Goal: Task Accomplishment & Management: Complete application form

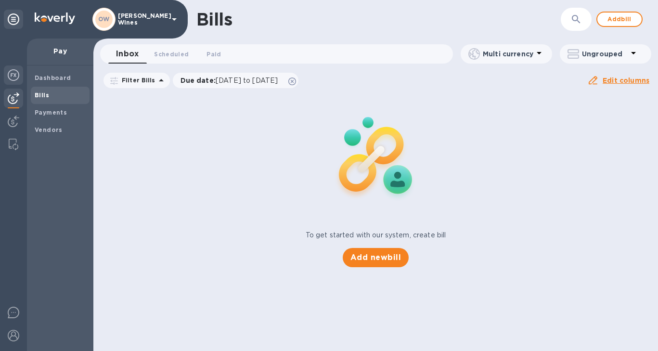
click at [13, 70] on img at bounding box center [14, 75] width 12 height 12
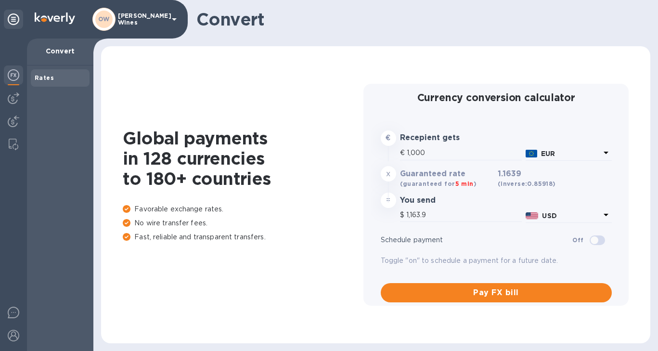
click at [13, 74] on img at bounding box center [14, 75] width 12 height 12
click at [12, 78] on img at bounding box center [14, 75] width 12 height 12
click at [17, 100] on img at bounding box center [14, 98] width 12 height 12
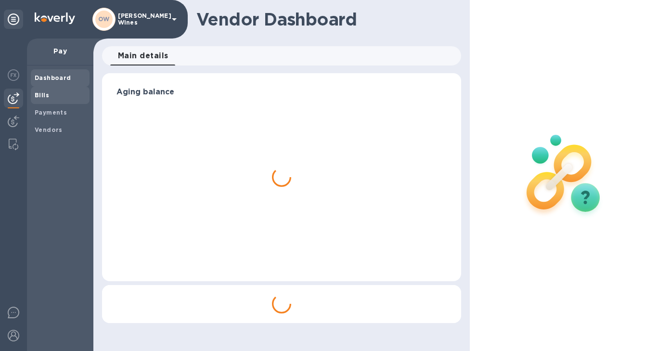
click at [38, 97] on b "Bills" at bounding box center [42, 95] width 14 height 7
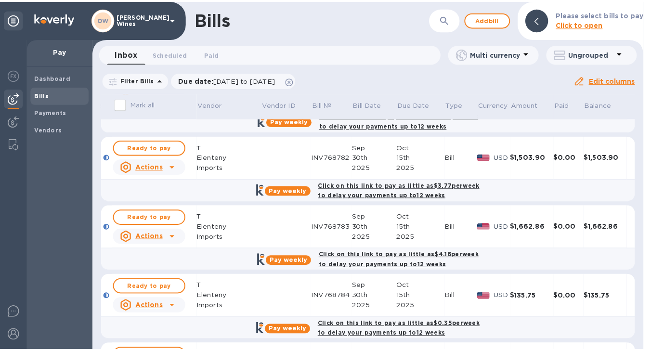
scroll to position [437, 0]
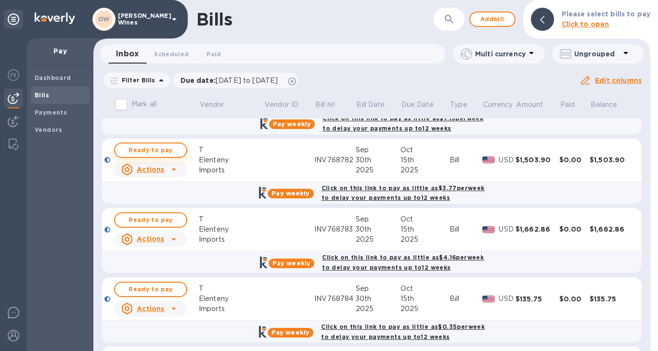
click at [150, 150] on span "Ready to pay" at bounding box center [151, 151] width 56 height 12
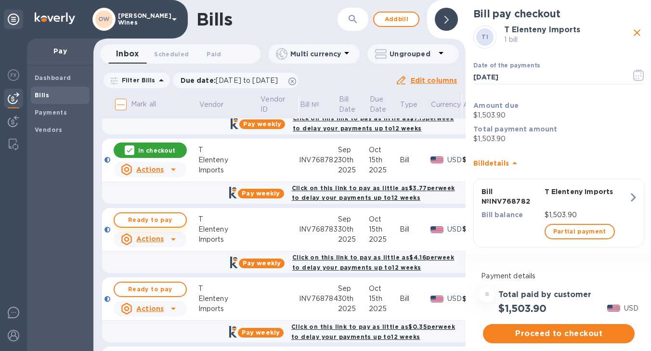
click at [147, 220] on span "Ready to pay" at bounding box center [150, 220] width 56 height 12
click at [148, 292] on span "Ready to pay" at bounding box center [150, 290] width 56 height 12
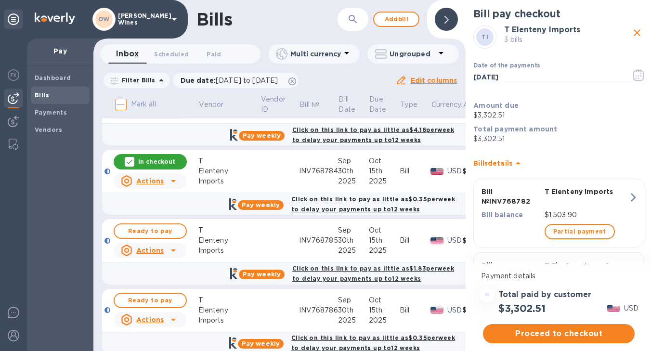
scroll to position [572, 0]
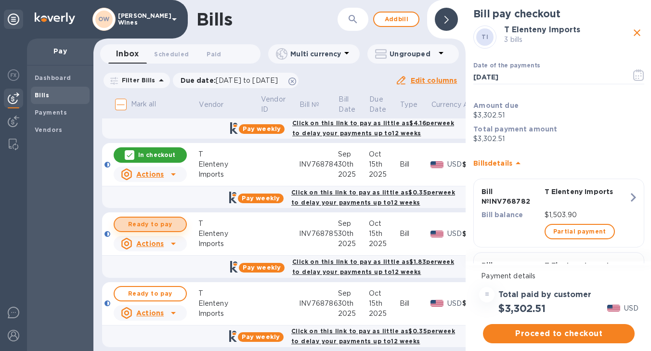
click at [153, 225] on span "Ready to pay" at bounding box center [150, 225] width 56 height 12
click at [147, 291] on span "Ready to pay" at bounding box center [150, 294] width 56 height 12
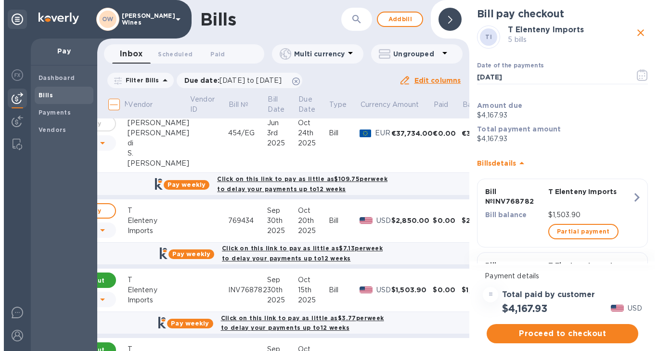
scroll to position [307, 84]
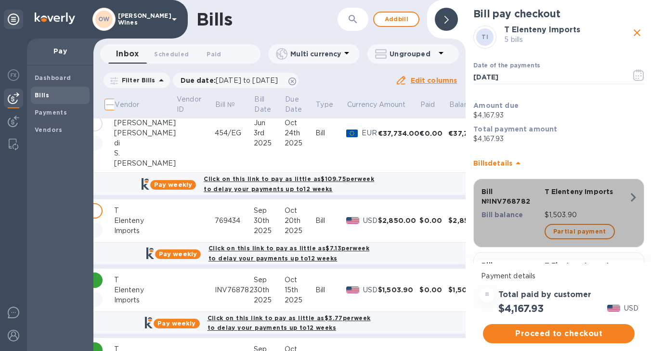
click at [633, 195] on icon "button" at bounding box center [633, 197] width 17 height 17
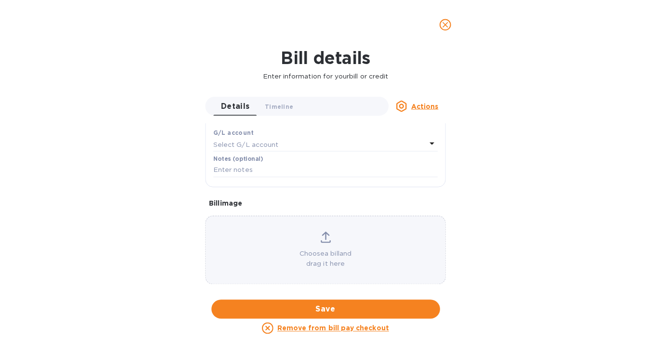
scroll to position [0, 0]
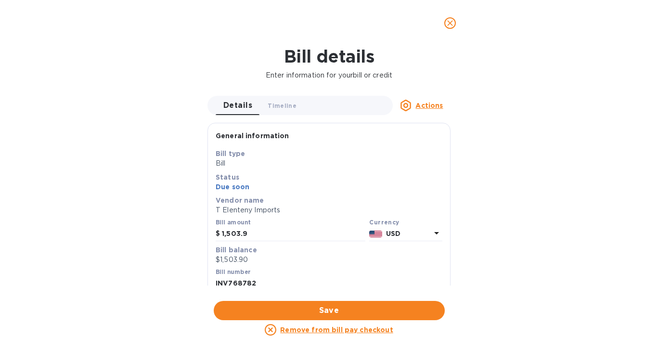
click at [447, 29] on button "close" at bounding box center [450, 23] width 23 height 23
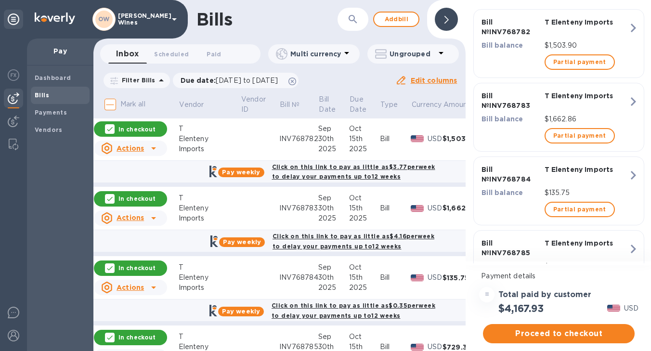
scroll to position [456, 20]
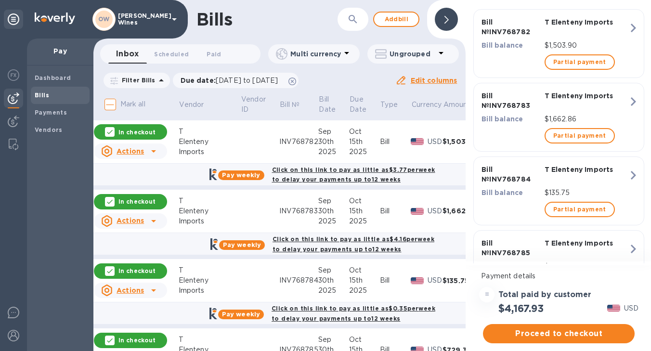
click at [240, 202] on td at bounding box center [259, 211] width 39 height 43
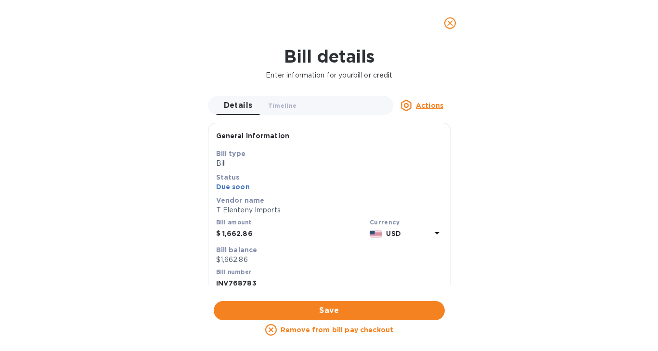
scroll to position [0, 0]
click at [237, 234] on input "1,662.86" at bounding box center [294, 234] width 144 height 14
type input "1,622.86"
click at [348, 309] on span "Save" at bounding box center [330, 311] width 216 height 12
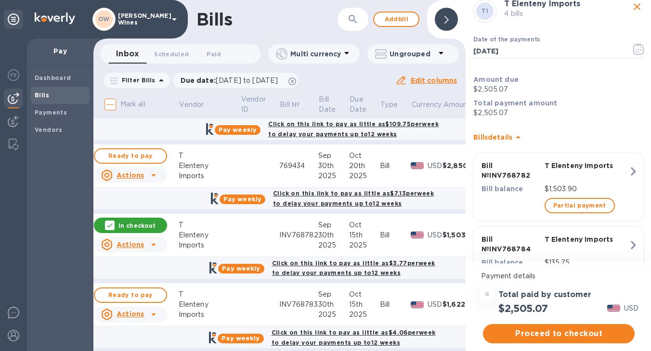
scroll to position [400, 20]
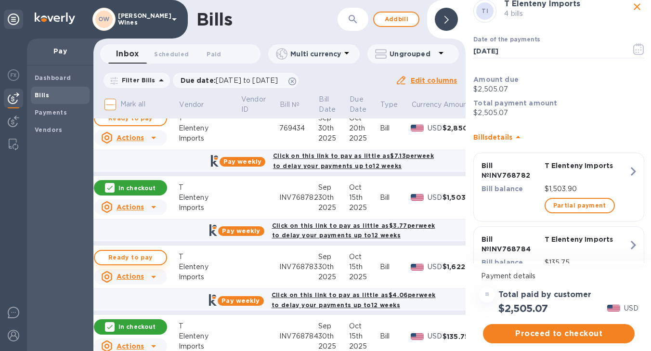
click at [136, 258] on span "Ready to pay" at bounding box center [131, 258] width 56 height 12
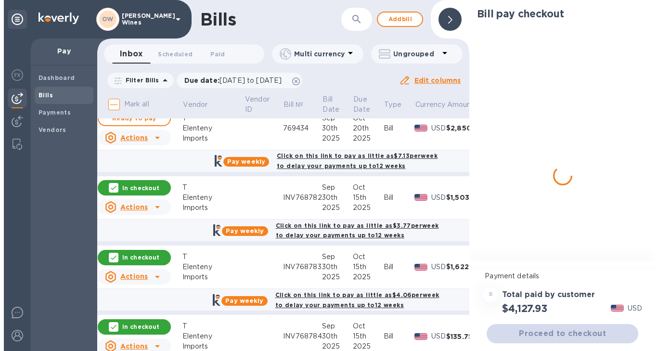
scroll to position [0, 0]
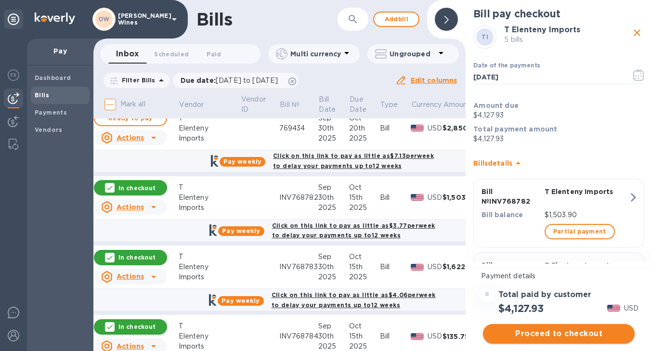
click at [578, 335] on span "Proceed to checkout" at bounding box center [559, 334] width 136 height 12
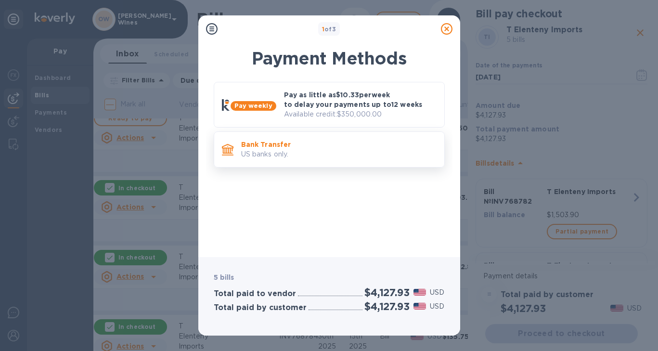
click at [319, 149] on p "US banks only." at bounding box center [339, 154] width 196 height 10
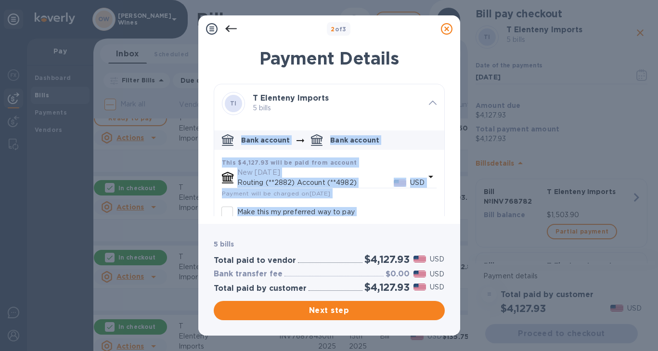
scroll to position [37, 0]
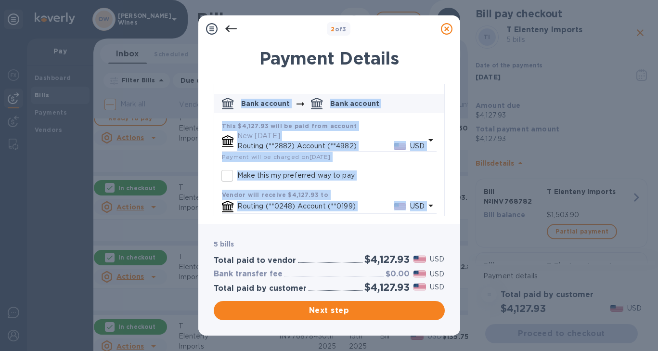
drag, startPoint x: 441, startPoint y: 112, endPoint x: 431, endPoint y: 216, distance: 105.0
click at [431, 216] on div "Payment Details TI T Elenteny Imports 5 bills Bank account Bank account This $4…" at bounding box center [329, 130] width 262 height 187
click at [350, 310] on span "Next step" at bounding box center [330, 311] width 216 height 12
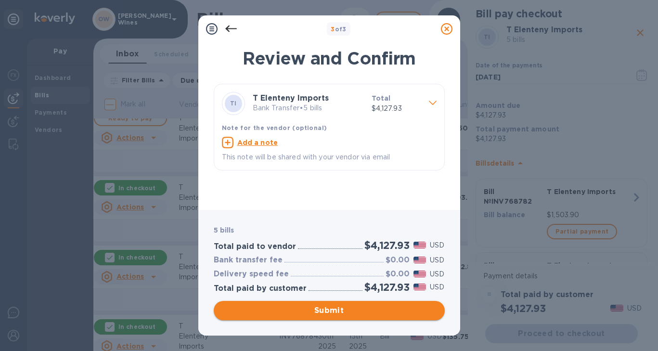
click at [355, 314] on span "Submit" at bounding box center [330, 311] width 216 height 12
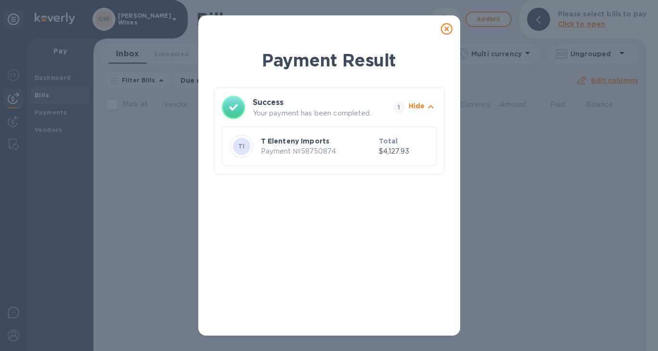
scroll to position [0, 0]
click at [450, 28] on icon at bounding box center [447, 29] width 12 height 12
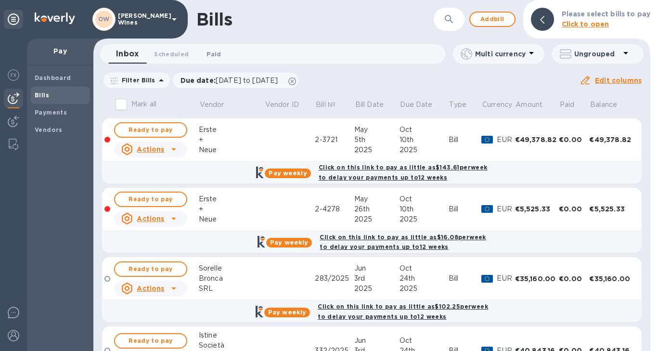
click at [214, 55] on span "Paid 0" at bounding box center [214, 54] width 14 height 10
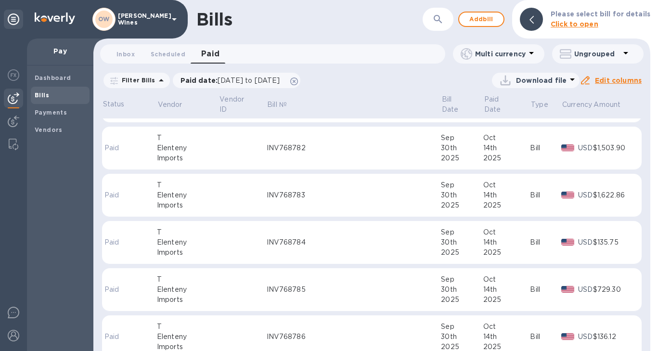
scroll to position [186, 0]
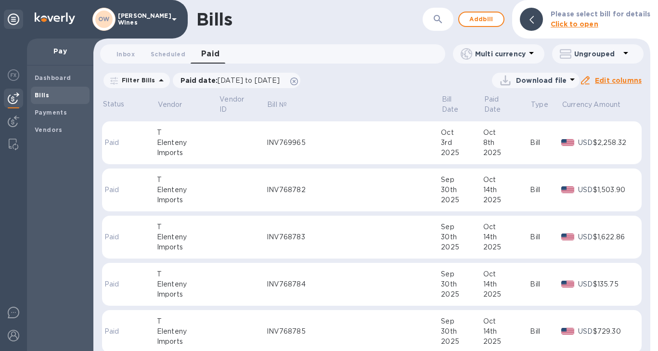
click at [360, 185] on div "INV768782" at bounding box center [354, 190] width 175 height 10
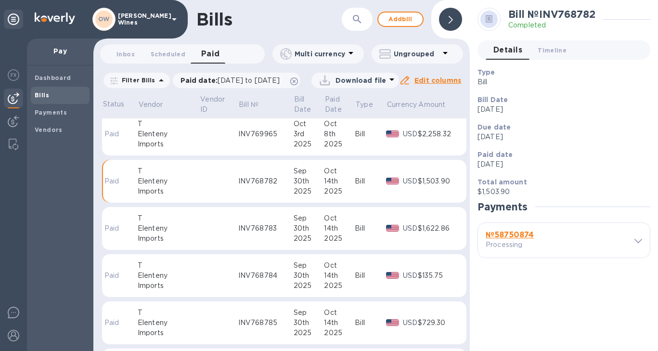
click at [511, 237] on b "№ 58750874" at bounding box center [510, 234] width 48 height 9
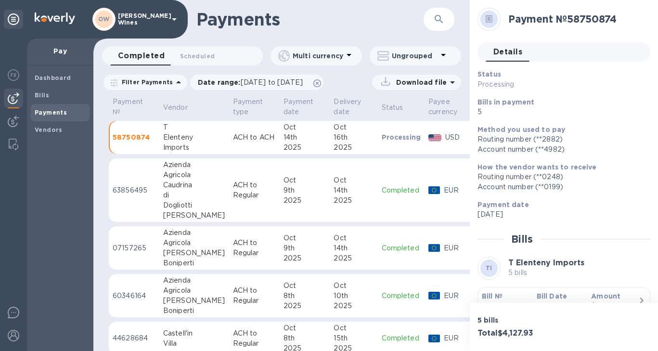
click at [499, 291] on p "Bill №" at bounding box center [505, 296] width 47 height 10
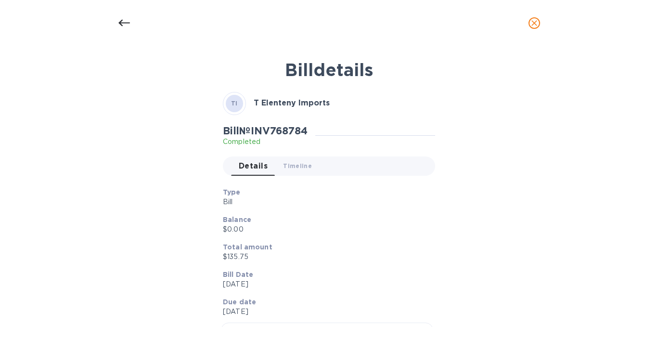
click at [532, 22] on icon "close" at bounding box center [535, 23] width 10 height 10
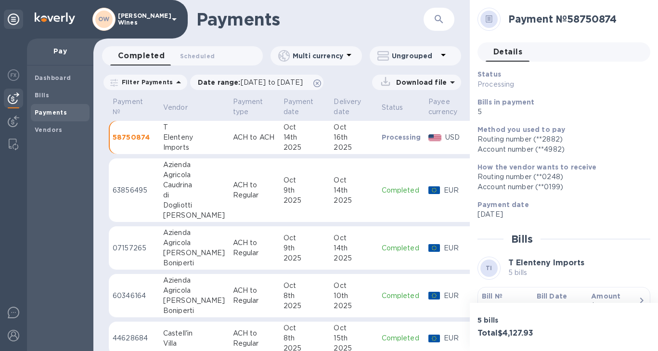
scroll to position [27, 0]
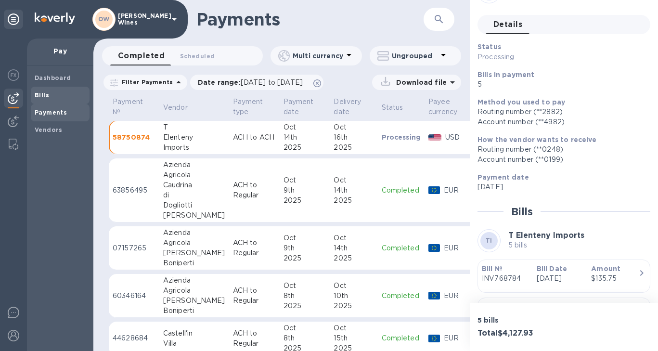
click at [50, 91] on span "Bills" at bounding box center [60, 96] width 51 height 10
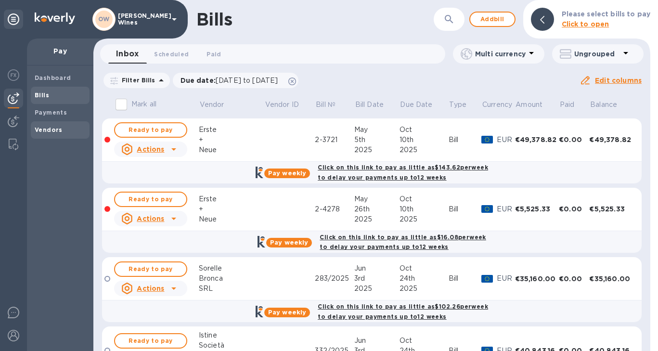
click at [48, 133] on span "Vendors" at bounding box center [49, 130] width 28 height 10
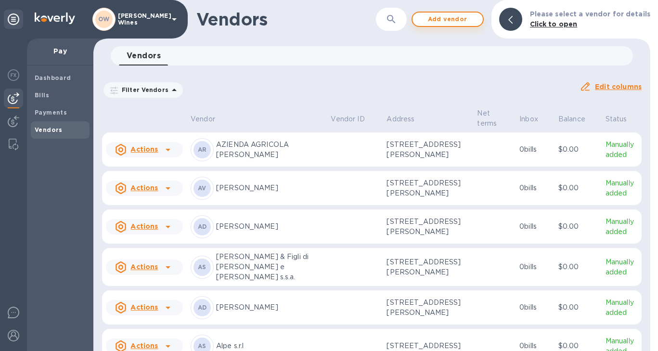
click at [438, 22] on span "Add vendor" at bounding box center [448, 19] width 55 height 12
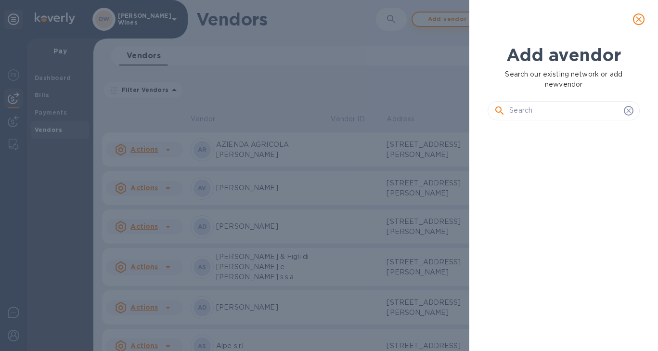
scroll to position [190, 156]
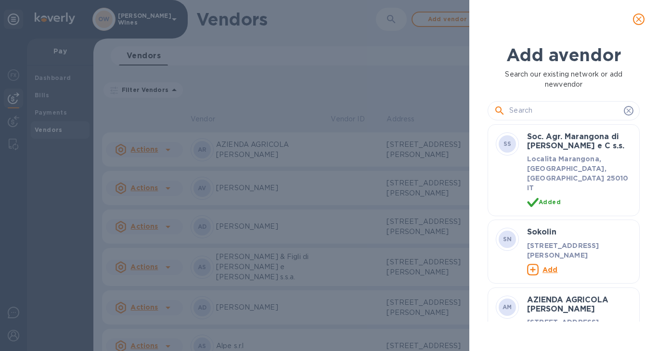
click at [560, 114] on input "text" at bounding box center [565, 111] width 111 height 14
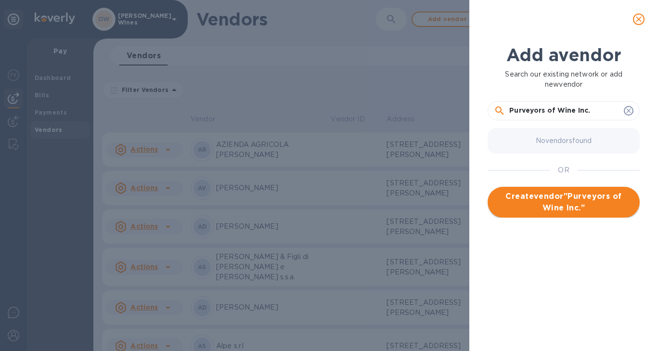
type input "Purveyors of Wine Inc."
click at [586, 200] on span "Create vendor " Purveyors of Wine Inc. "" at bounding box center [564, 202] width 137 height 23
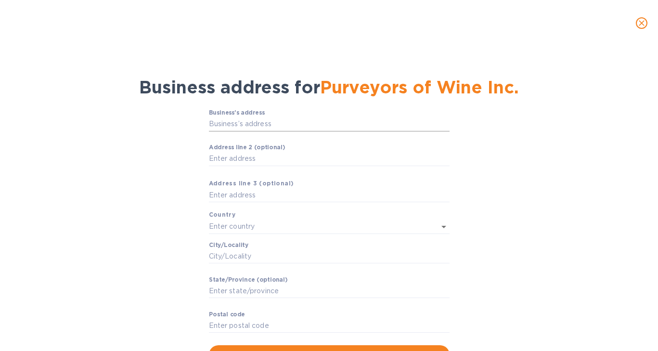
click at [276, 124] on input "Business’s аddress" at bounding box center [329, 124] width 241 height 14
type input "[STREET_ADDRESS][PERSON_NAME]"
click at [272, 228] on input "text" at bounding box center [316, 227] width 214 height 14
click at [510, 228] on div "Business’s аddress [STREET_ADDRESS][PERSON_NAME] ​ Аddress line 2 (optional) ​ …" at bounding box center [329, 237] width 633 height 267
click at [292, 255] on input "Сity/Locаlity" at bounding box center [329, 257] width 241 height 14
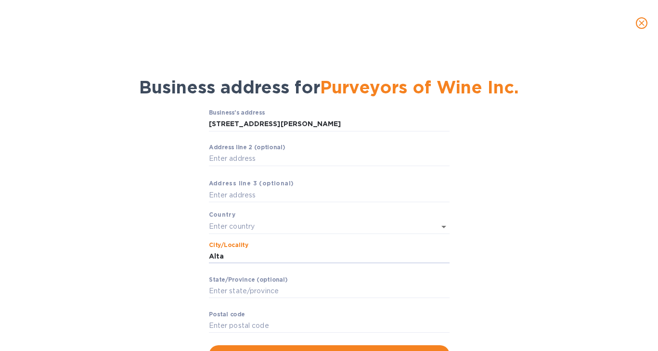
type input "Alta"
click at [287, 280] on div "Stаte/Province (optional) ​" at bounding box center [329, 293] width 241 height 35
click at [275, 284] on input "Stаte/Province (optional)" at bounding box center [329, 291] width 241 height 14
type input "WY"
click at [360, 325] on input "Pоstal cоde" at bounding box center [329, 326] width 241 height 14
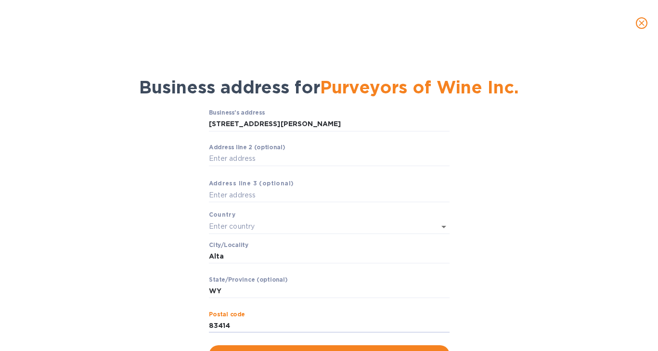
type input "83414"
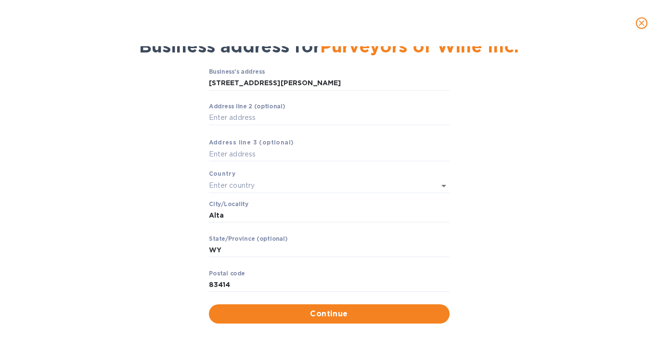
scroll to position [43, 0]
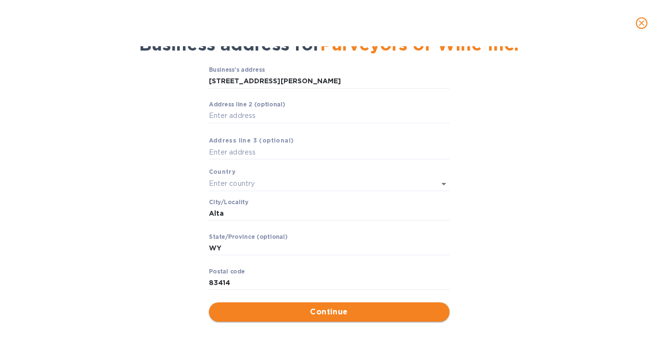
click at [357, 313] on span "Continue" at bounding box center [329, 312] width 225 height 12
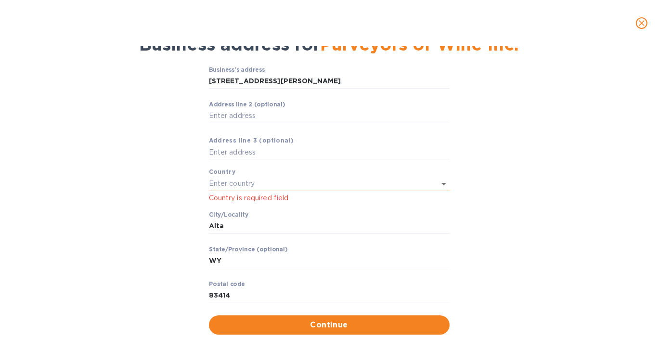
click at [289, 184] on input "text" at bounding box center [316, 184] width 214 height 14
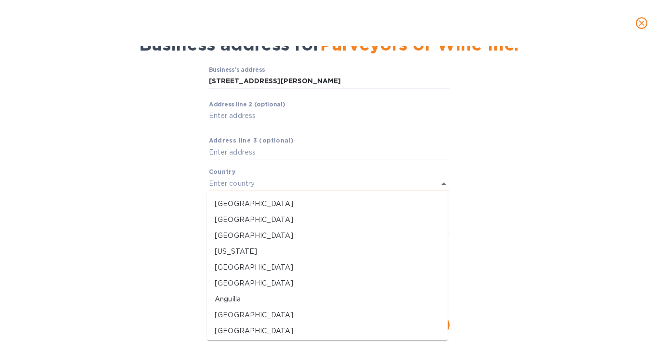
type input "[GEOGRAPHIC_DATA]"
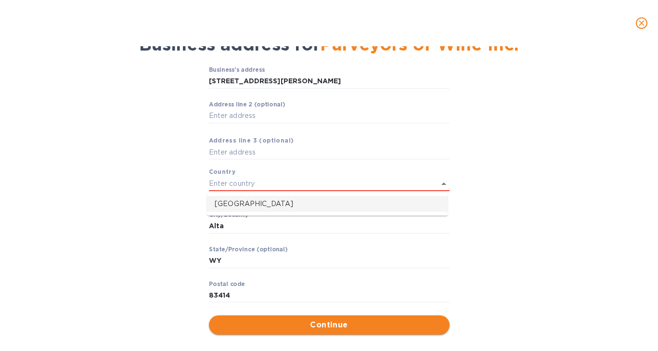
click at [352, 321] on span "Continue" at bounding box center [329, 325] width 225 height 12
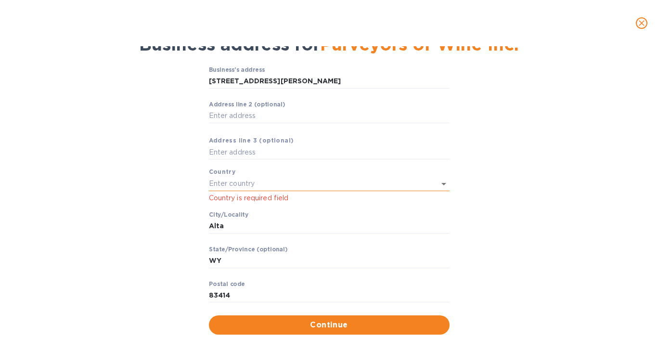
click at [346, 180] on input "text" at bounding box center [316, 184] width 214 height 14
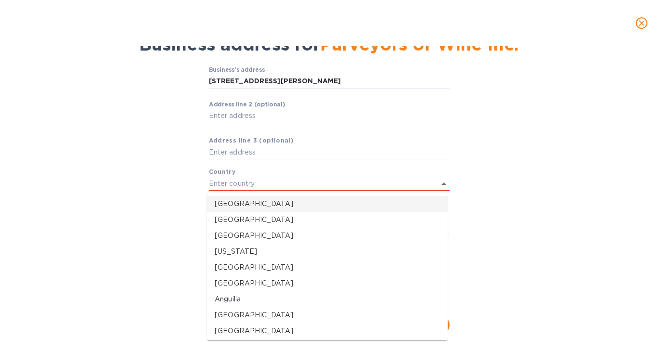
click at [220, 204] on p "[GEOGRAPHIC_DATA]" at bounding box center [327, 204] width 225 height 10
type input "[GEOGRAPHIC_DATA]"
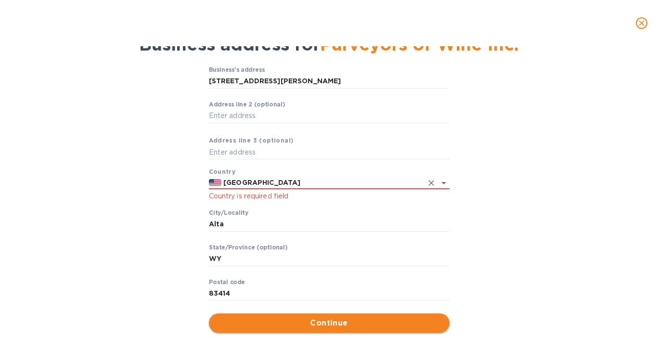
click at [320, 322] on span "Continue" at bounding box center [329, 323] width 225 height 12
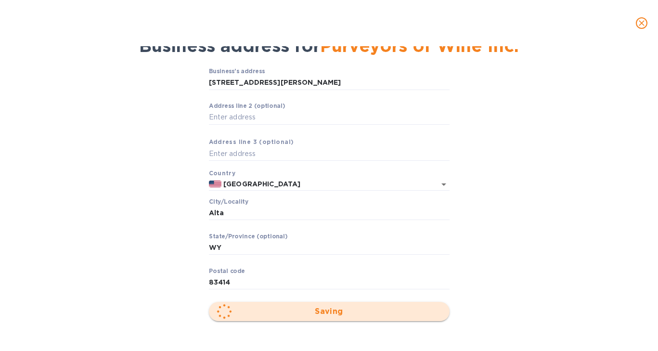
scroll to position [41, 0]
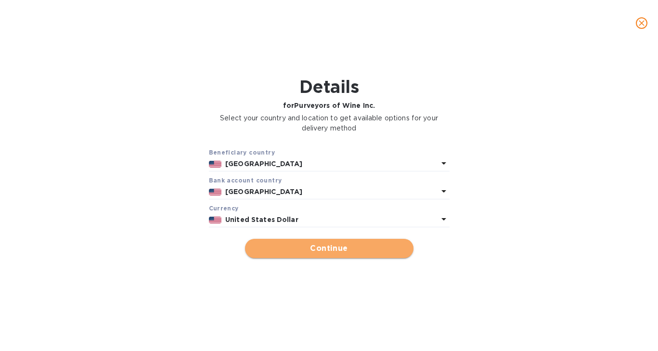
click at [332, 242] on button "Continue" at bounding box center [329, 248] width 169 height 19
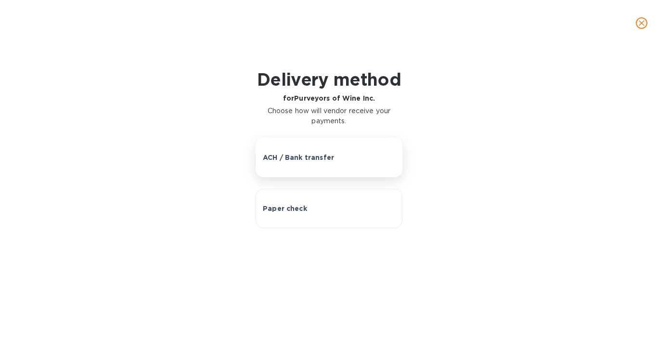
click at [317, 164] on button "ACH / Bank transfer" at bounding box center [329, 157] width 147 height 39
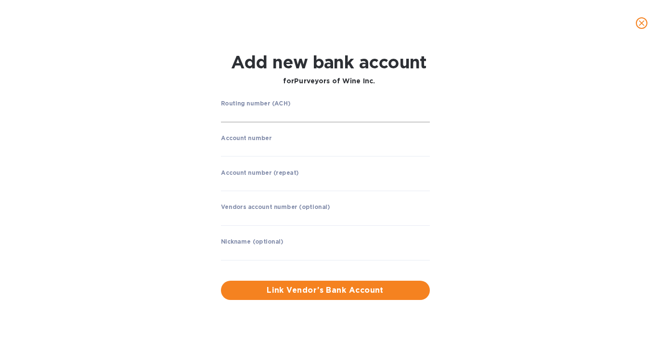
click at [291, 115] on input "string" at bounding box center [325, 115] width 209 height 14
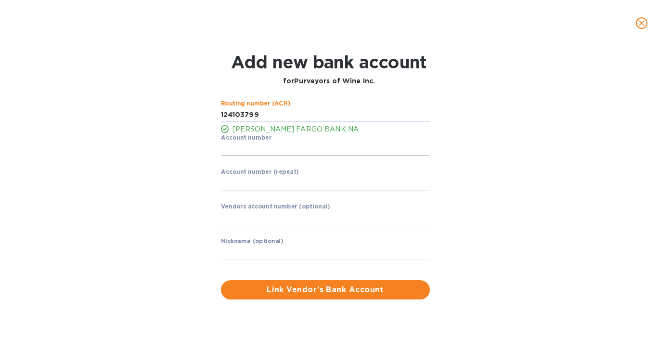
type input "124103799"
click at [341, 155] on input "string" at bounding box center [325, 149] width 209 height 14
type input "8291655721"
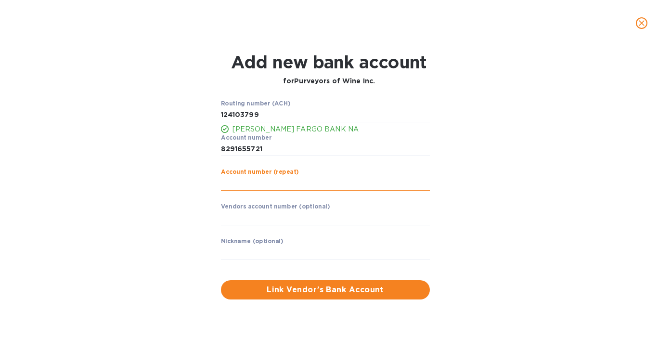
click at [290, 187] on input "string" at bounding box center [325, 183] width 209 height 14
type input "8291655721"
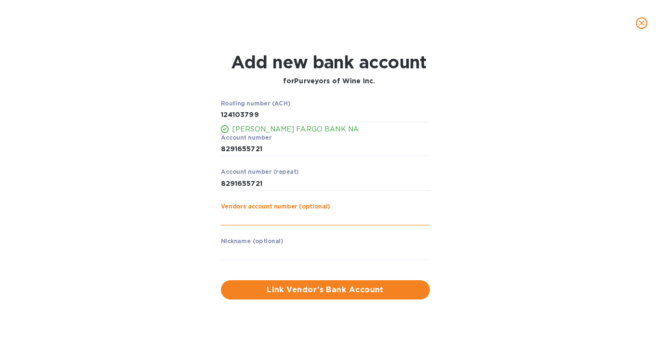
click at [271, 221] on input "text" at bounding box center [325, 218] width 209 height 14
click at [320, 291] on span "Link Vendor’s Bank Account" at bounding box center [326, 290] width 194 height 12
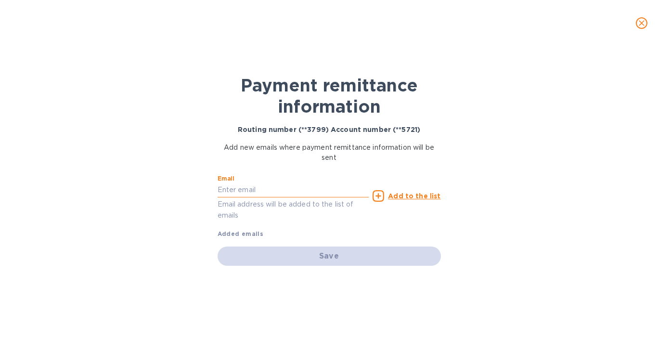
click at [305, 192] on input "text" at bounding box center [294, 190] width 152 height 14
click at [243, 187] on input "text" at bounding box center [294, 190] width 152 height 14
click at [441, 227] on div "Email Email address will be added to the list of emails Add to the list Added e…" at bounding box center [329, 205] width 223 height 68
click at [413, 197] on u "Add to the list" at bounding box center [414, 196] width 53 height 8
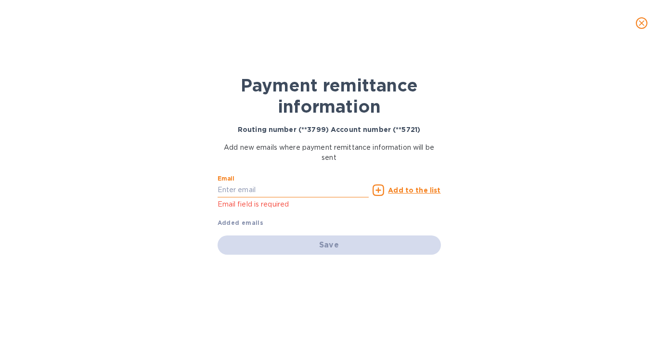
click at [222, 185] on input "text" at bounding box center [294, 190] width 152 height 14
type input "[PERSON_NAME][EMAIL_ADDRESS][DOMAIN_NAME]"
click at [409, 188] on u "Add to the list" at bounding box center [414, 190] width 53 height 8
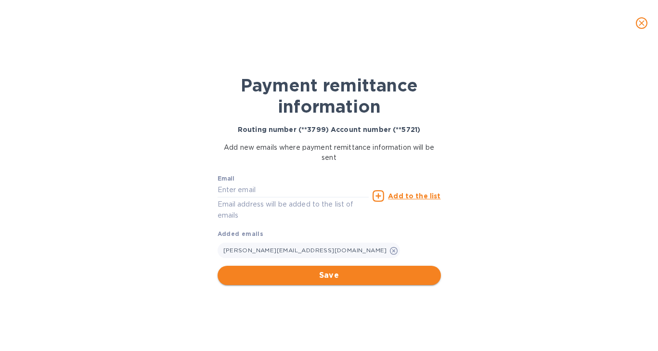
click at [358, 275] on span "Save" at bounding box center [329, 276] width 208 height 12
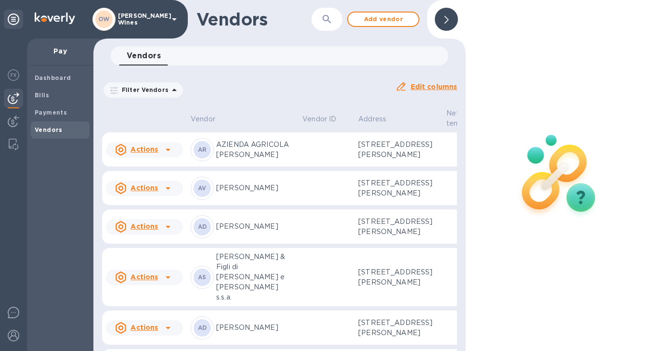
click at [62, 130] on span "Vendors" at bounding box center [60, 130] width 51 height 10
click at [336, 24] on button "button" at bounding box center [326, 19] width 23 height 23
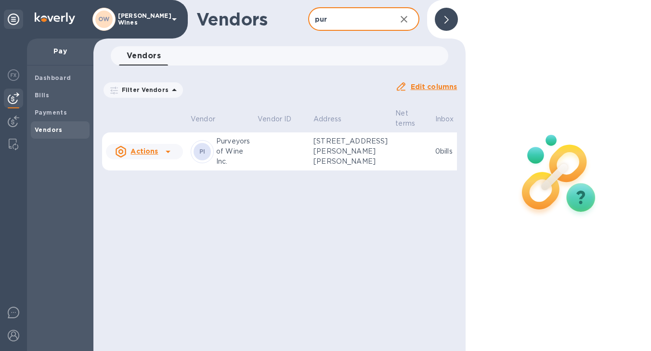
type input "pur"
click at [165, 151] on icon at bounding box center [168, 152] width 12 height 12
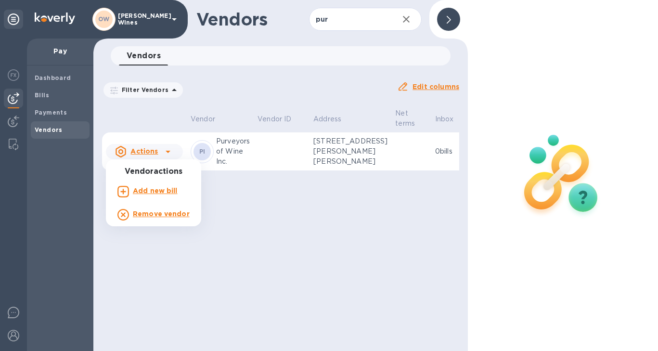
click at [160, 194] on b "Add new bill" at bounding box center [155, 191] width 45 height 8
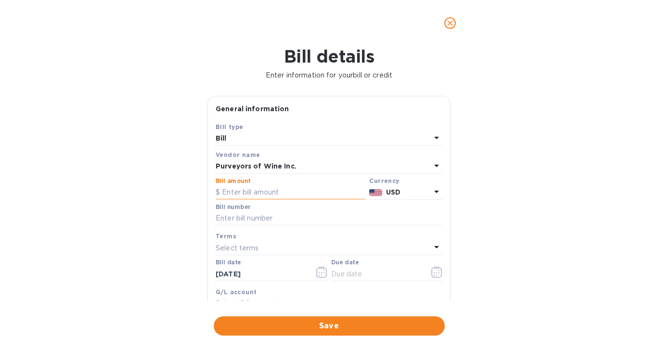
click at [237, 191] on input "text" at bounding box center [291, 192] width 150 height 14
type input "41.51"
click at [223, 220] on input "text" at bounding box center [329, 218] width 227 height 14
type input "[DATE] Sales"
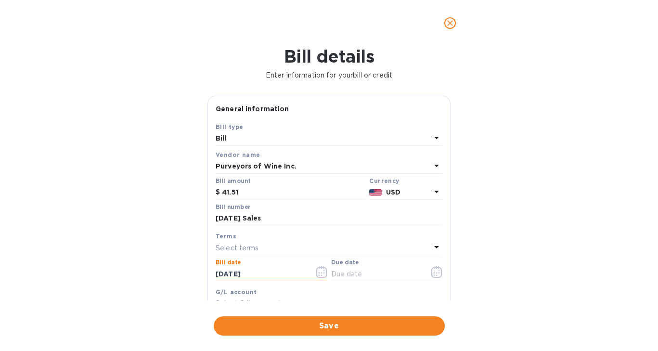
drag, startPoint x: 269, startPoint y: 276, endPoint x: 197, endPoint y: 275, distance: 71.8
click at [197, 275] on div "Bill details Enter information for your bill or credit General information Save…" at bounding box center [329, 198] width 658 height 305
type input "[DATE]"
click at [438, 274] on icon "button" at bounding box center [437, 272] width 11 height 12
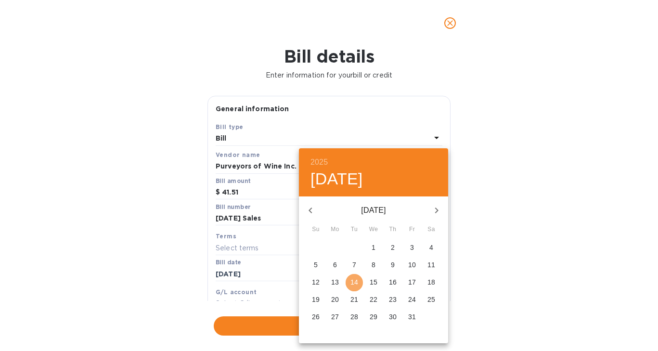
click at [353, 283] on p "14" at bounding box center [355, 282] width 8 height 10
type input "[DATE]"
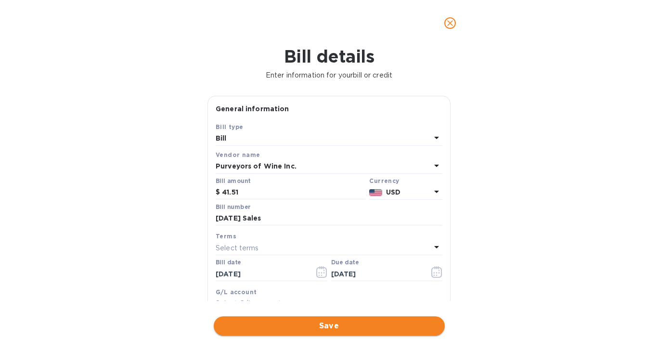
click at [344, 325] on span "Save" at bounding box center [330, 326] width 216 height 12
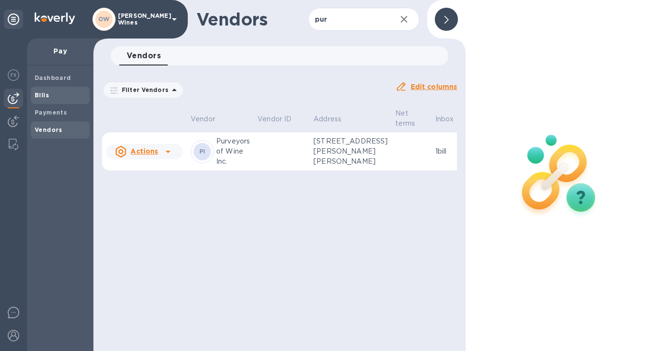
click at [39, 95] on b "Bills" at bounding box center [42, 95] width 14 height 7
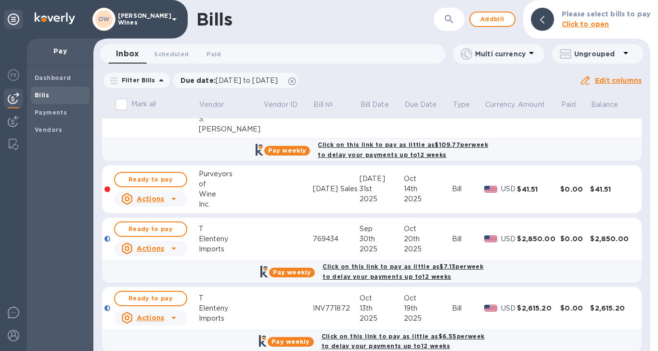
scroll to position [355, 0]
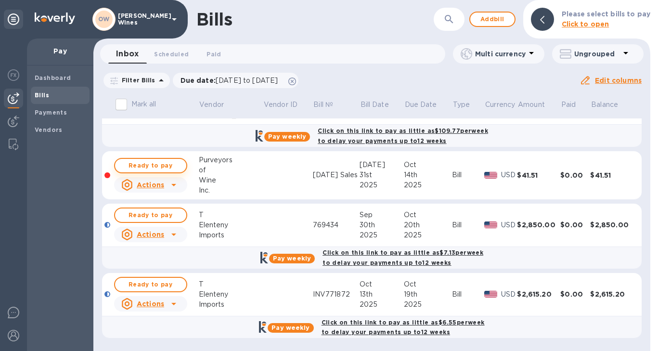
click at [157, 165] on span "Ready to pay" at bounding box center [151, 166] width 56 height 12
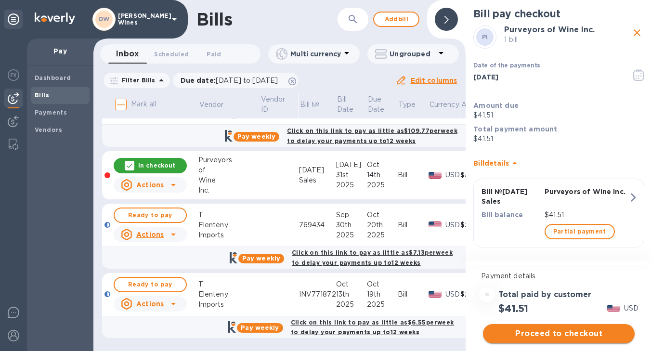
click at [573, 333] on span "Proceed to checkout" at bounding box center [559, 334] width 136 height 12
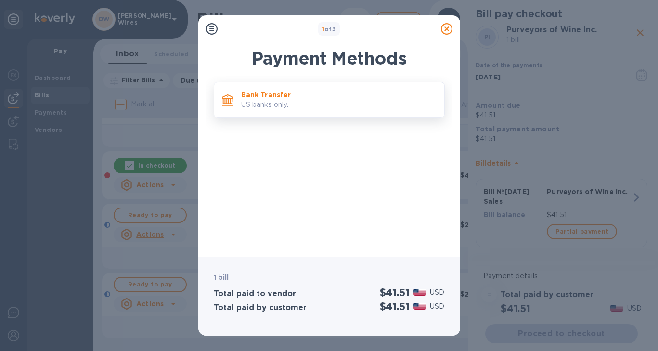
click at [271, 90] on p "Bank Transfer" at bounding box center [339, 95] width 196 height 10
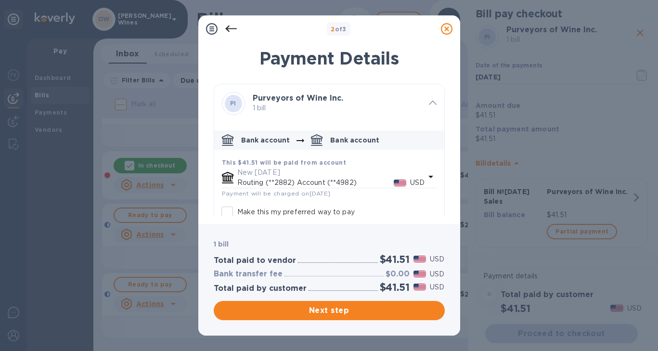
scroll to position [53, 0]
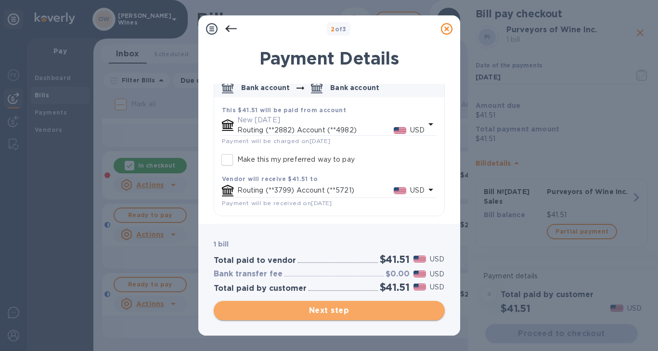
click at [367, 309] on span "Next step" at bounding box center [330, 311] width 216 height 12
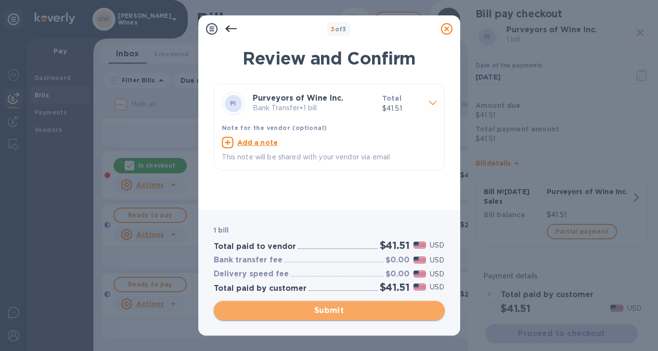
click at [367, 310] on span "Submit" at bounding box center [330, 311] width 216 height 12
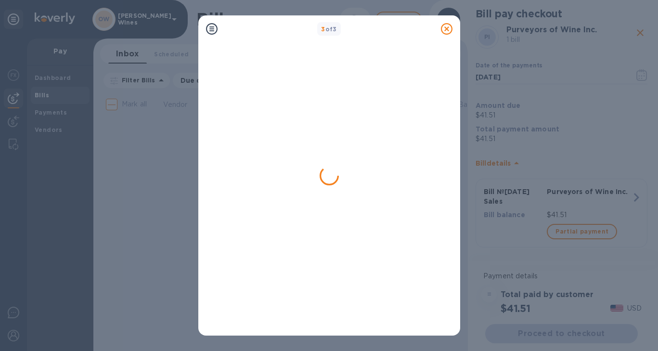
scroll to position [0, 0]
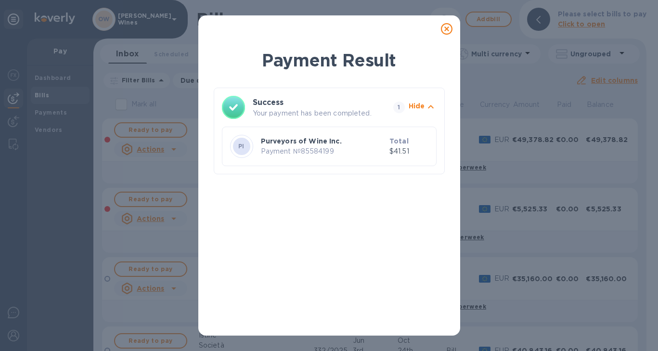
click at [449, 28] on icon at bounding box center [447, 29] width 12 height 12
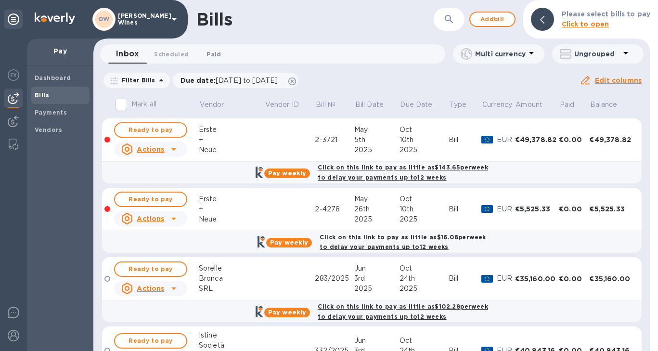
click at [213, 56] on span "Paid 0" at bounding box center [214, 54] width 14 height 10
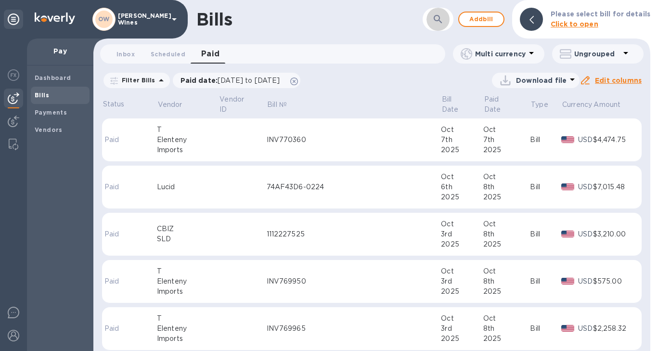
click at [442, 16] on icon "button" at bounding box center [439, 19] width 12 height 12
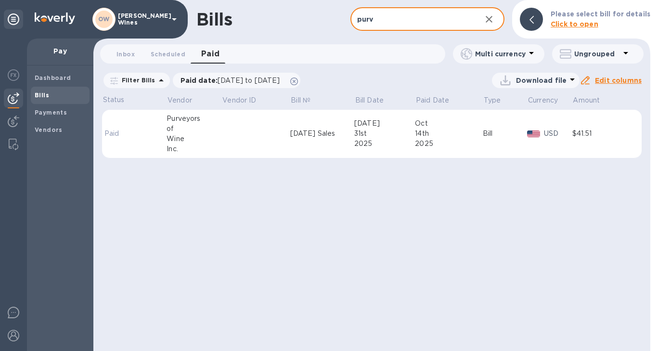
type input "purv"
click at [178, 114] on div "Purveyors" at bounding box center [194, 119] width 55 height 10
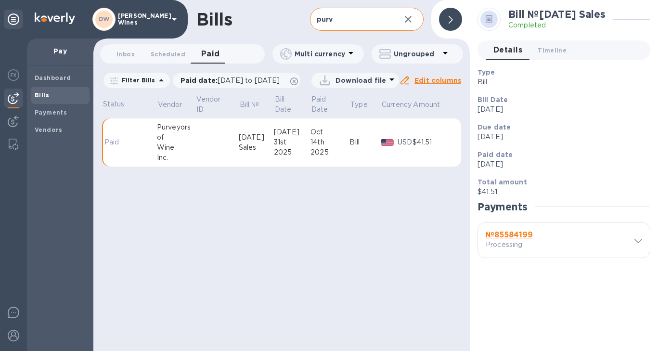
click at [509, 237] on b "№ 85584199" at bounding box center [509, 234] width 47 height 9
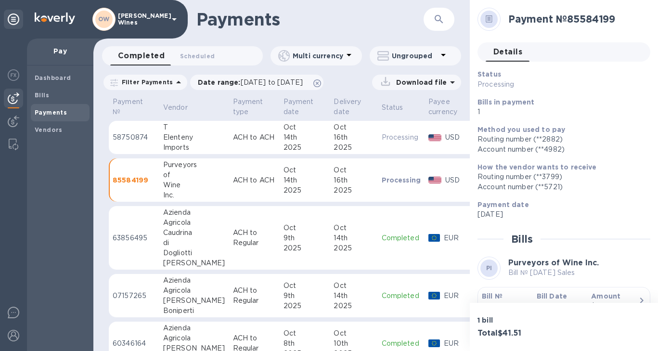
click at [496, 293] on b "Bill №" at bounding box center [492, 296] width 21 height 8
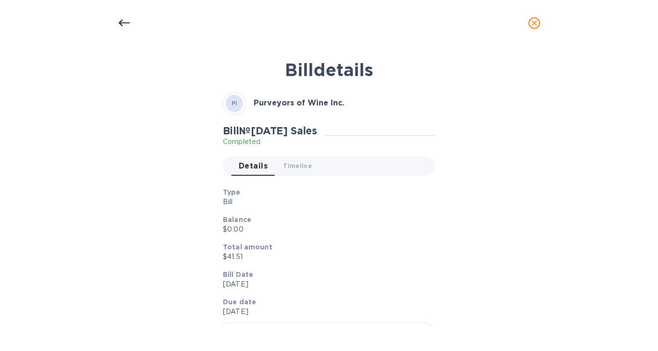
click at [121, 23] on icon at bounding box center [124, 23] width 12 height 7
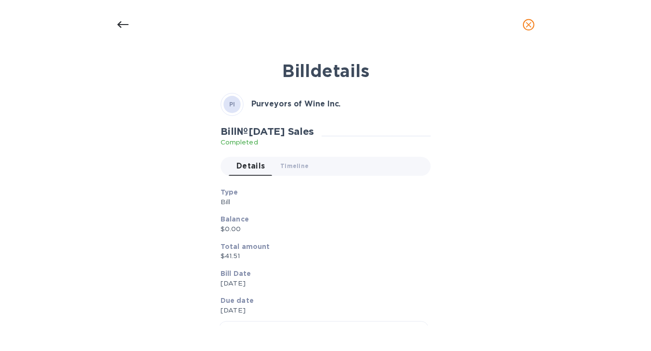
scroll to position [27, 0]
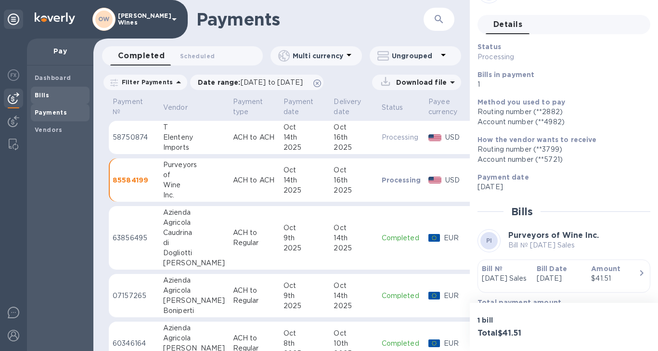
click at [42, 98] on b "Bills" at bounding box center [42, 95] width 14 height 7
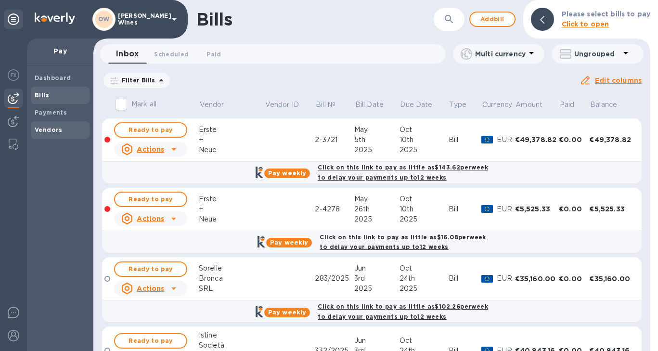
click at [41, 130] on b "Vendors" at bounding box center [49, 129] width 28 height 7
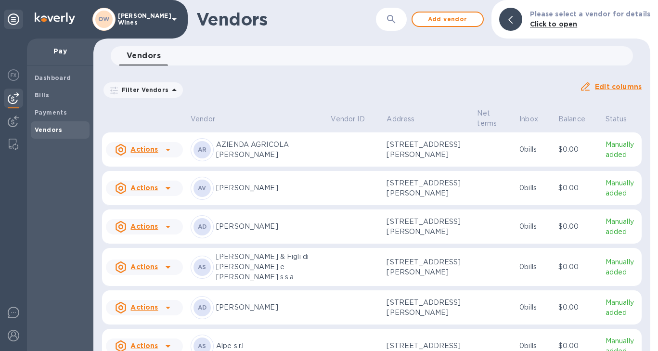
click at [403, 15] on button "button" at bounding box center [391, 19] width 23 height 23
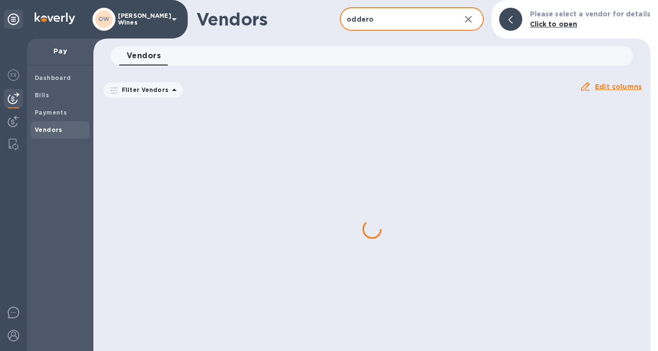
type input "oddero"
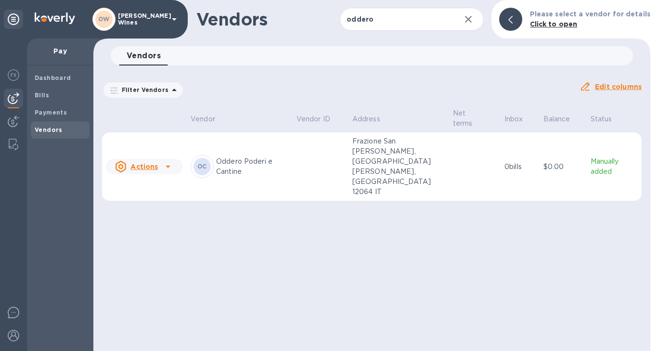
click at [234, 157] on p "Oddero Poderi e Cantine" at bounding box center [252, 167] width 73 height 20
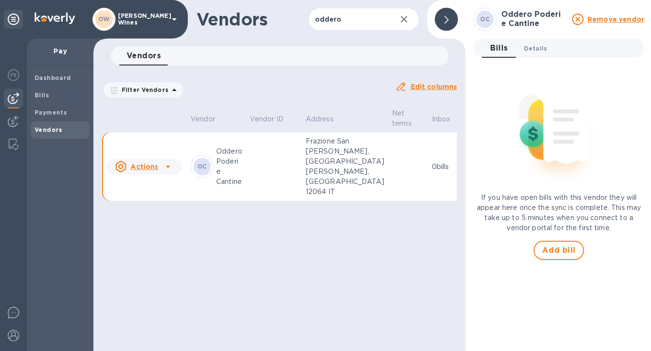
click at [541, 50] on span "Details 0" at bounding box center [535, 48] width 23 height 10
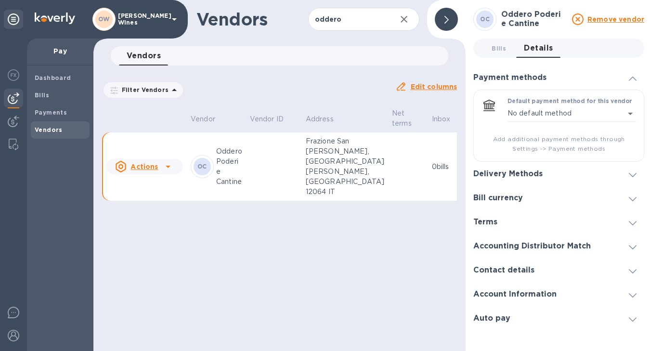
scroll to position [7, 0]
click at [636, 173] on icon at bounding box center [633, 175] width 8 height 4
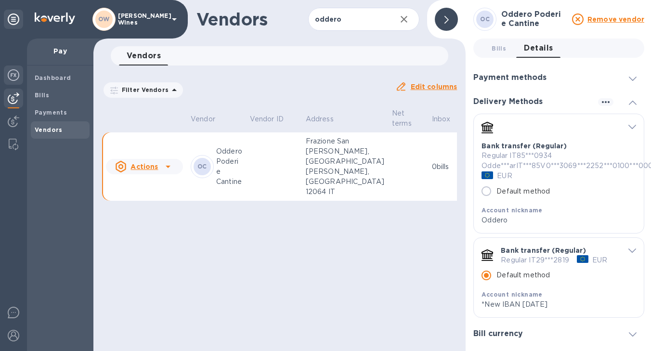
click at [12, 73] on img at bounding box center [14, 75] width 12 height 12
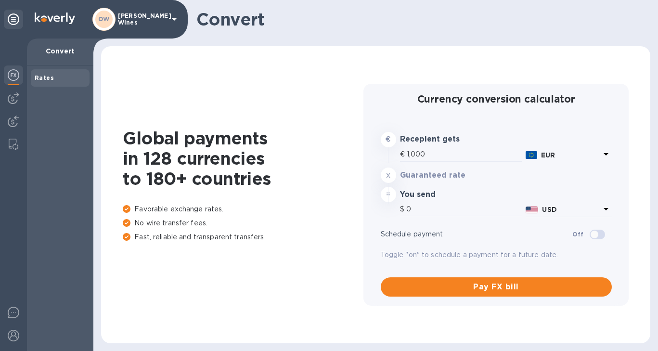
type input "1,163.5"
type input "1,163.3"
